Goal: Information Seeking & Learning: Stay updated

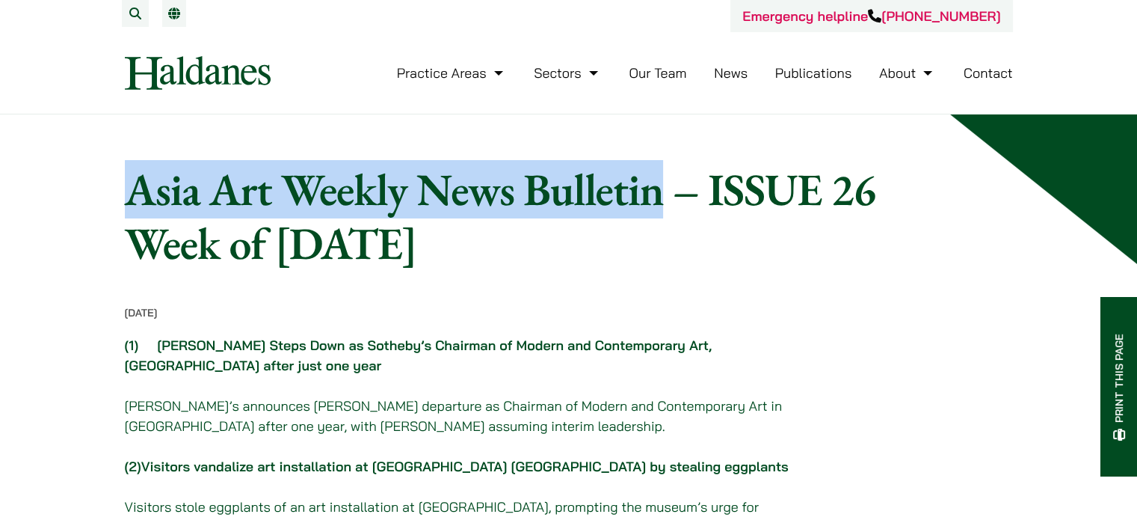
drag, startPoint x: 138, startPoint y: 191, endPoint x: 664, endPoint y: 210, distance: 526.7
click at [664, 210] on h1 "Asia Art Weekly News Bulletin – ISSUE 26 Week of [DATE]" at bounding box center [513, 216] width 776 height 108
copy h1 "Asia Art Weekly News Bulletin"
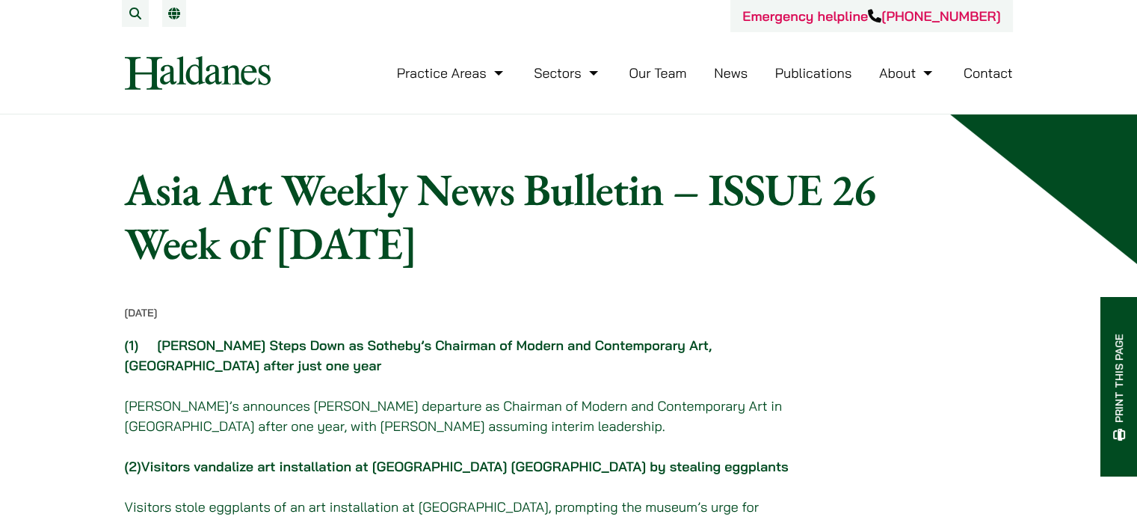
click at [705, 182] on h1 "Asia Art Weekly News Bulletin – ISSUE 26 Week of [DATE]" at bounding box center [513, 216] width 776 height 108
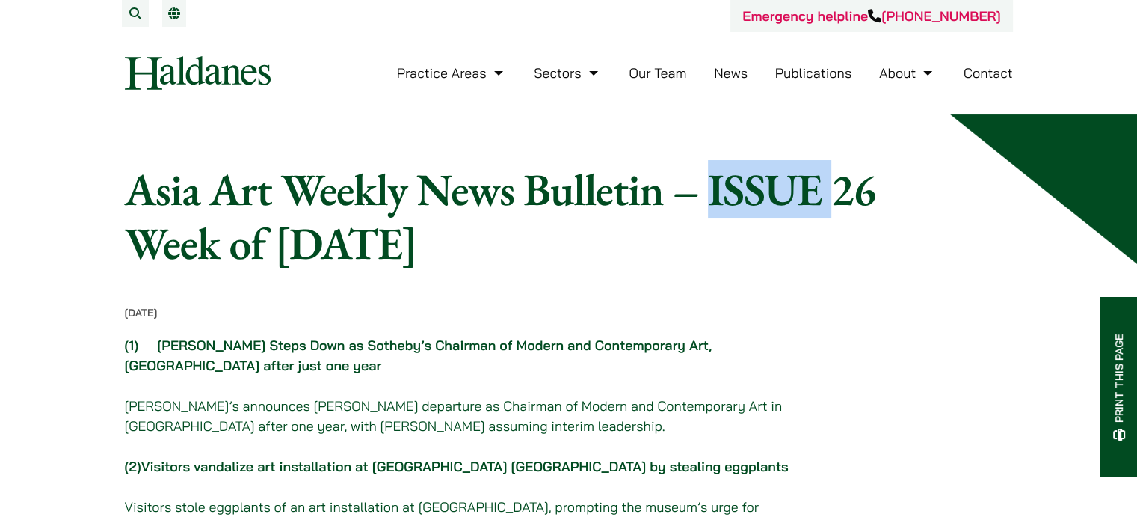
click at [705, 182] on h1 "Asia Art Weekly News Bulletin – ISSUE 26 Week of [DATE]" at bounding box center [513, 216] width 776 height 108
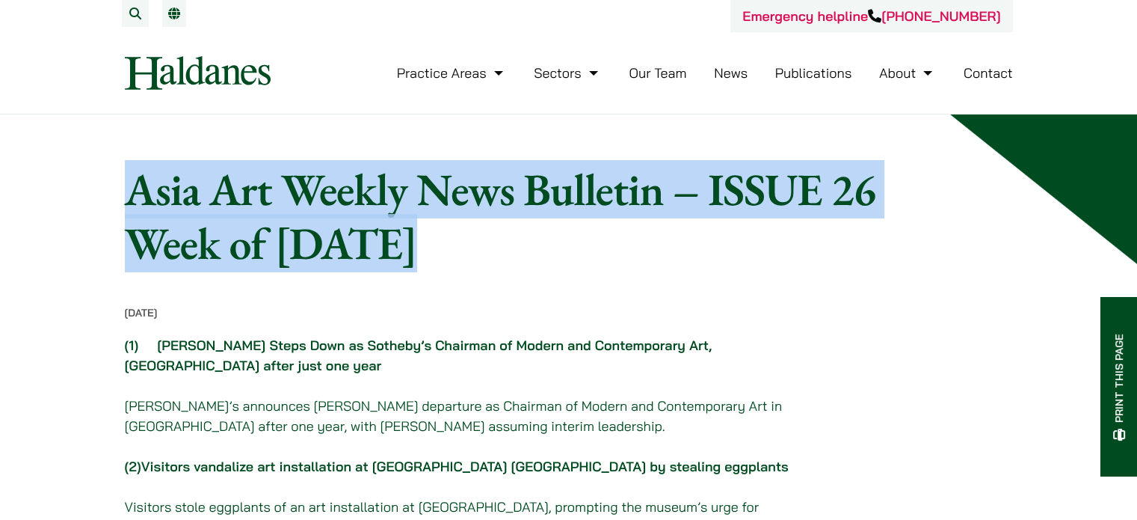
click at [705, 182] on h1 "Asia Art Weekly News Bulletin – ISSUE 26 Week of [DATE]" at bounding box center [513, 216] width 776 height 108
copy article "Asia Art Weekly News Bulletin – ISSUE 26 Week of [DATE]"
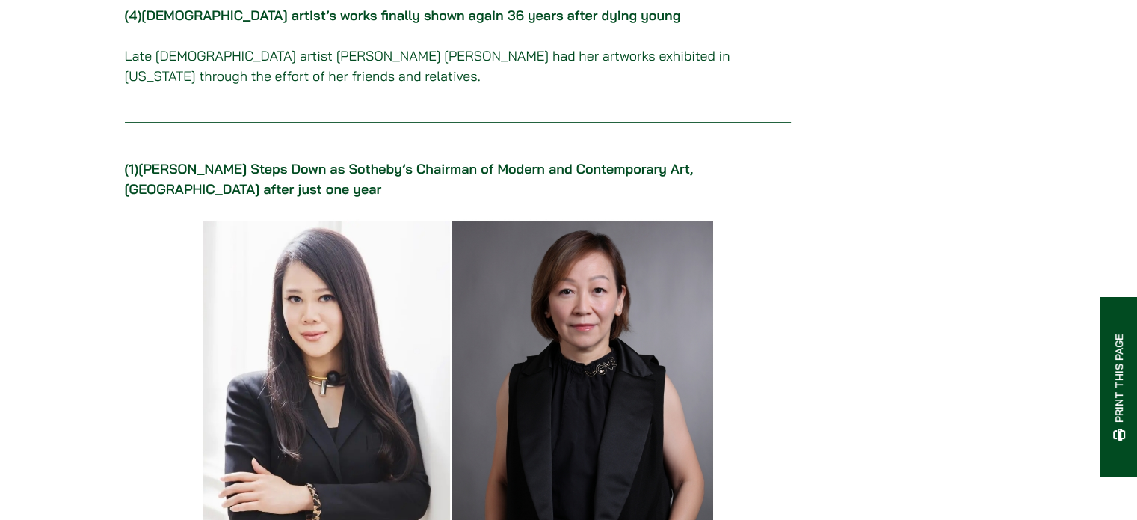
scroll to position [748, 0]
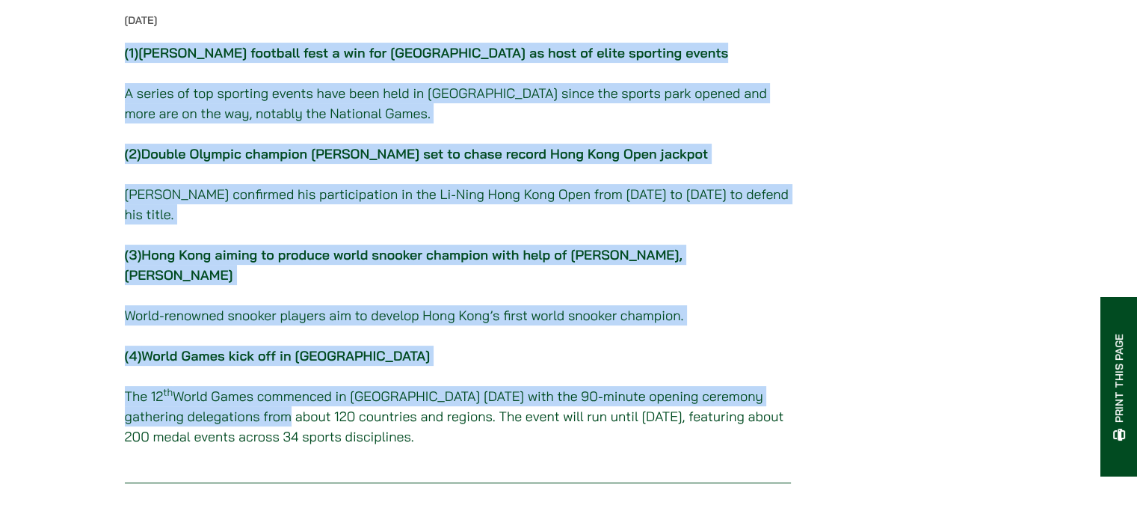
scroll to position [299, 0]
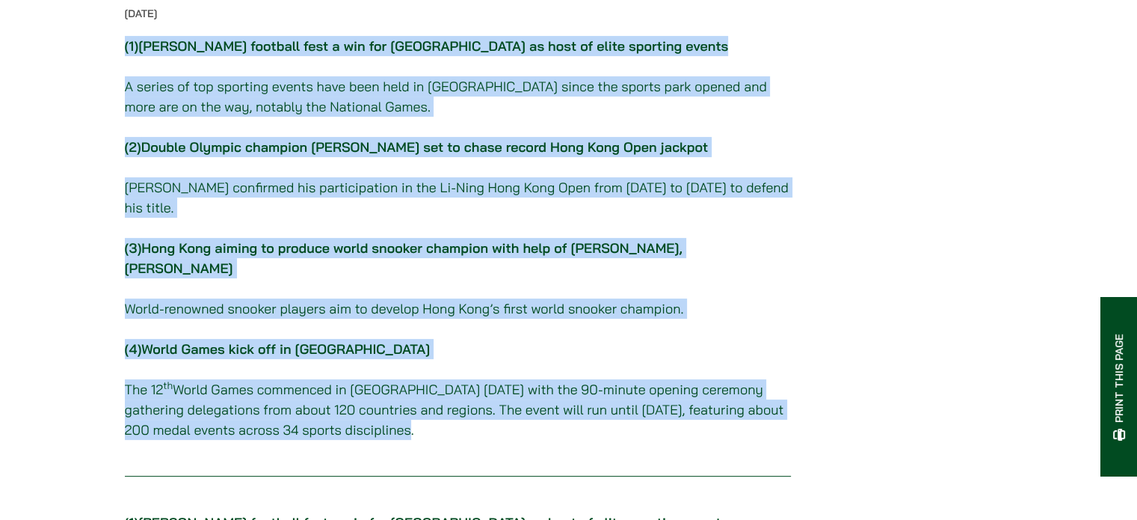
drag, startPoint x: 120, startPoint y: 193, endPoint x: 392, endPoint y: 407, distance: 347.1
copy div "(1) Kai Tak football fest a win for Hong Kong as host of elite sporting events …"
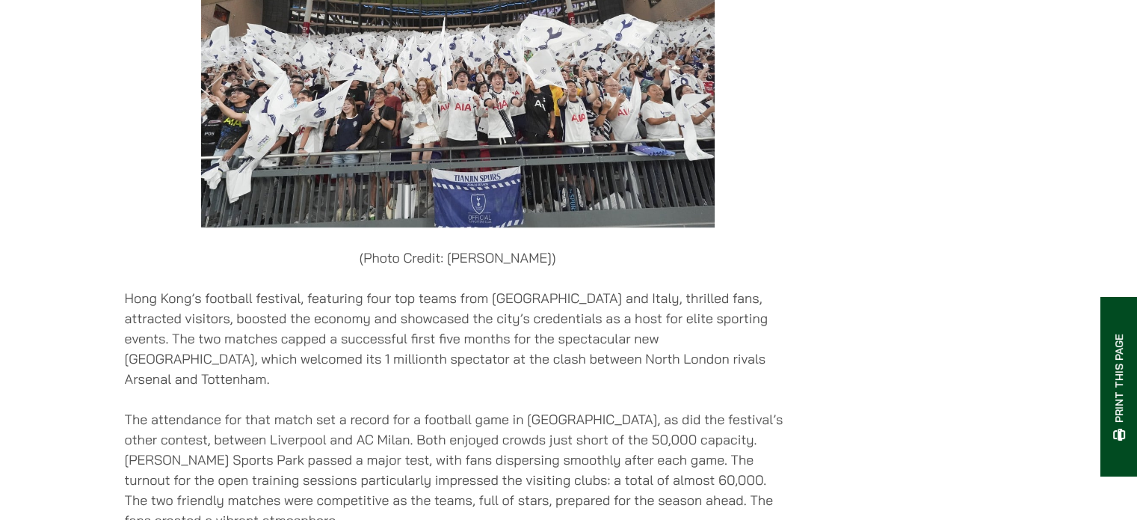
scroll to position [0, 0]
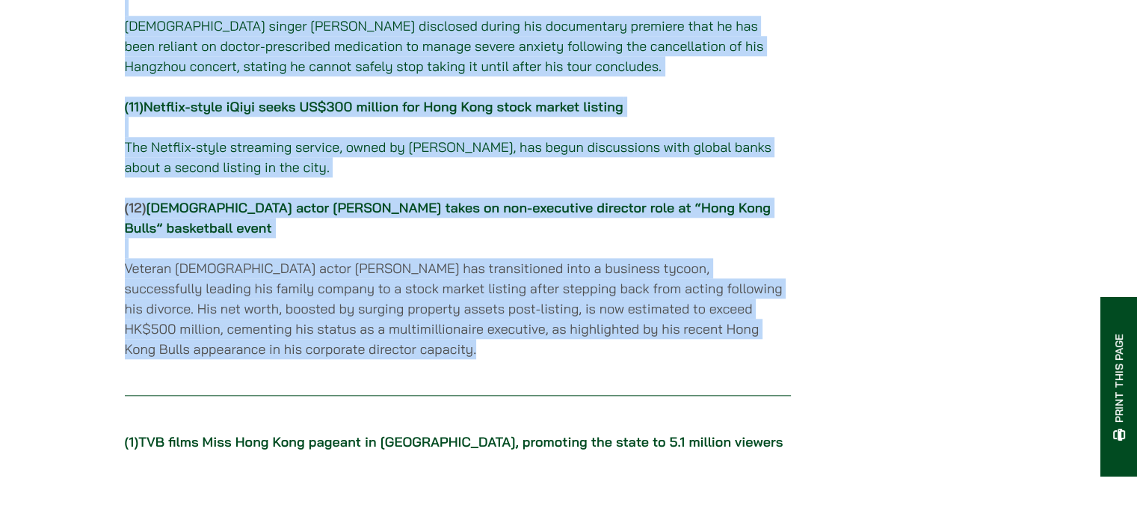
scroll to position [1570, 0]
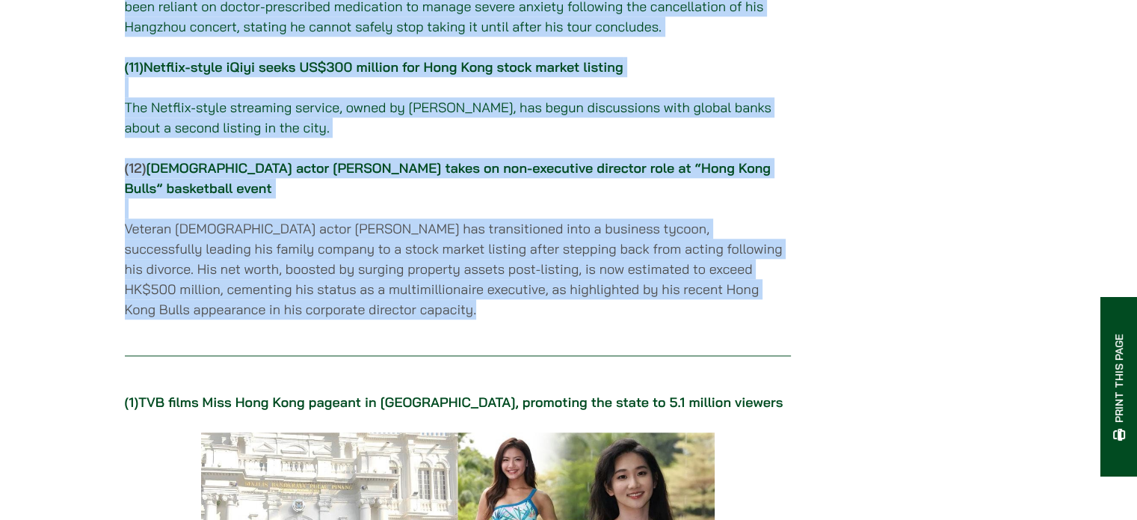
drag, startPoint x: 117, startPoint y: 96, endPoint x: 600, endPoint y: 357, distance: 548.6
copy div "(0) LOR ipsum Dolo Sita Cons adipisc el Seddoe, temporinc utl etdol ma 4.2 aliq…"
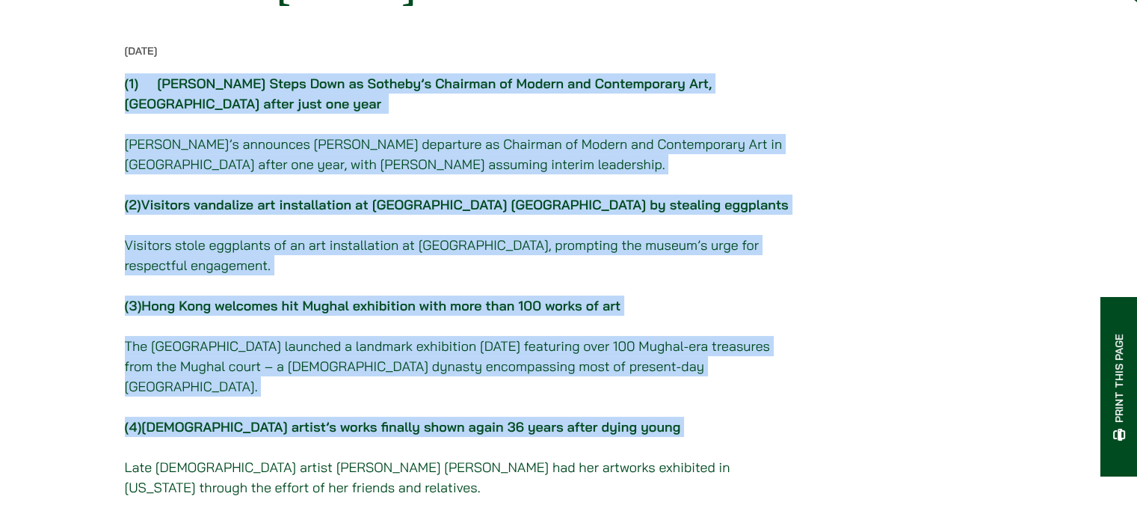
scroll to position [449, 0]
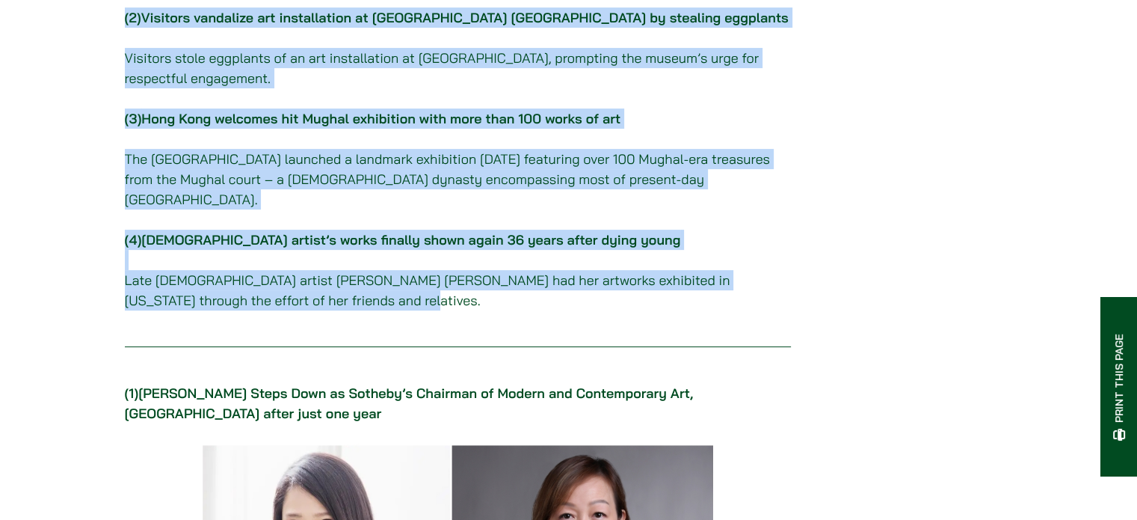
drag, startPoint x: 117, startPoint y: 123, endPoint x: 360, endPoint y: 286, distance: 292.6
copy div "(1) Elaine Holt Steps Down as Sotheby’s Chairman of Modern and Contemporary Art…"
